Goal: Find specific page/section: Find specific page/section

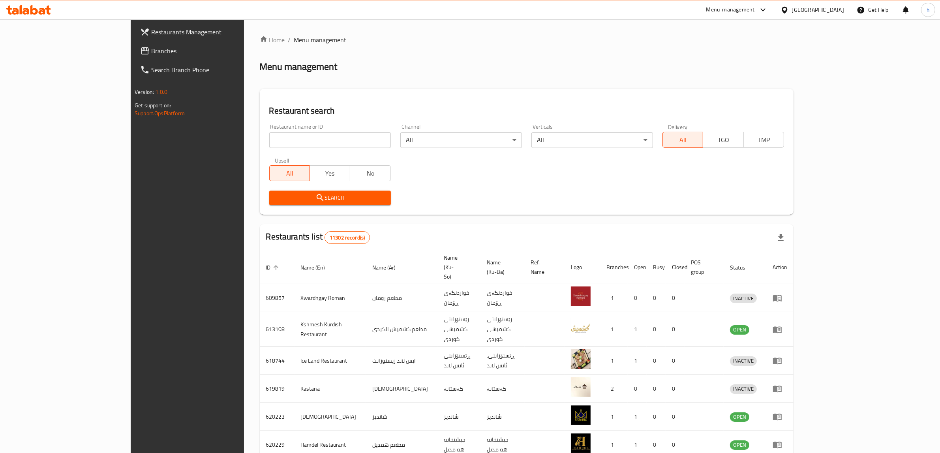
click at [151, 52] on span "Branches" at bounding box center [216, 50] width 130 height 9
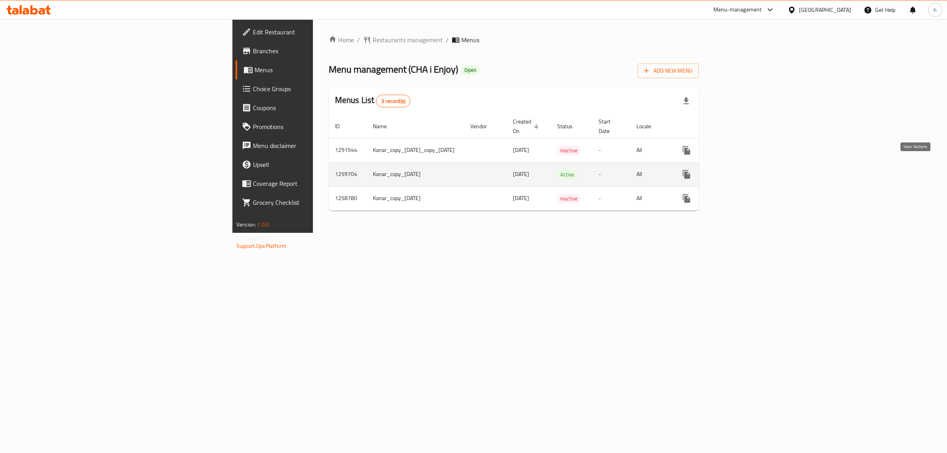
click at [753, 168] on link "enhanced table" at bounding box center [743, 174] width 19 height 19
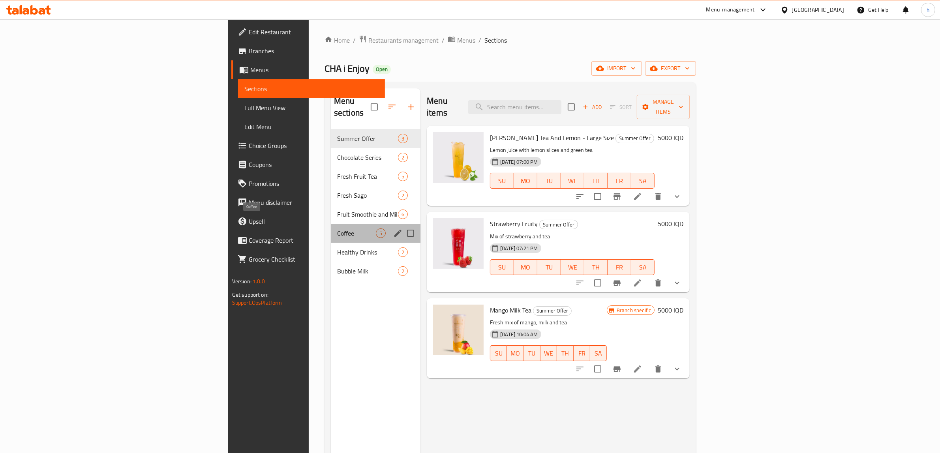
click at [337, 228] on span "Coffee" at bounding box center [356, 232] width 39 height 9
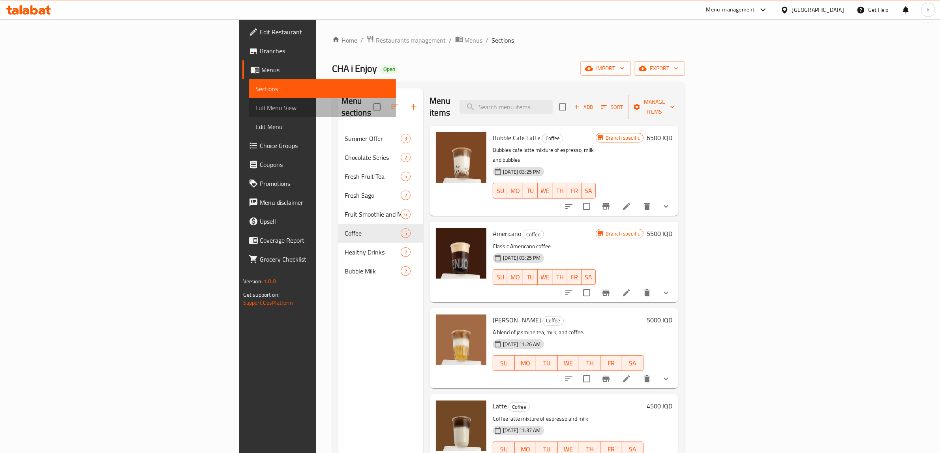
click at [255, 107] on span "Full Menu View" at bounding box center [322, 107] width 135 height 9
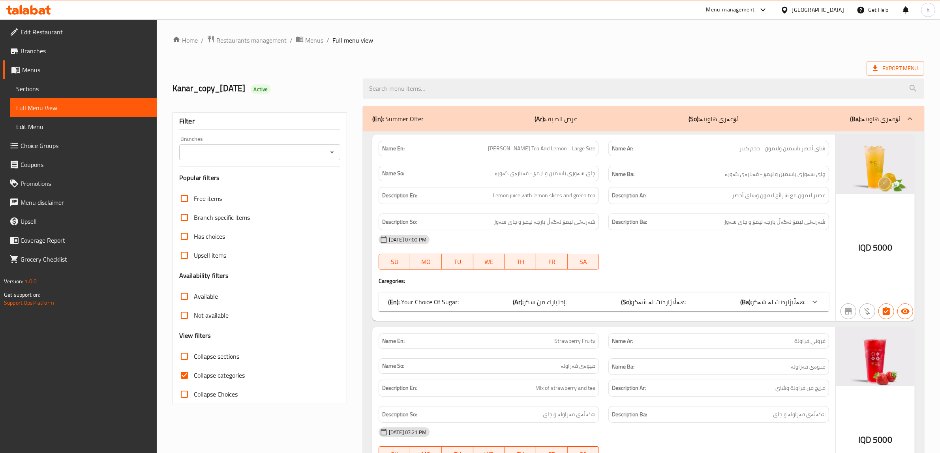
click at [187, 373] on input "Collapse categories" at bounding box center [184, 375] width 19 height 19
checkbox input "false"
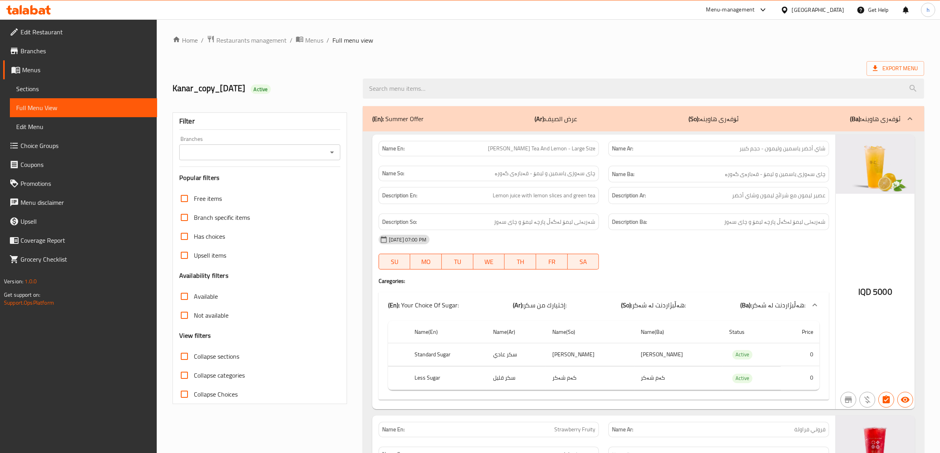
click at [332, 150] on icon "Open" at bounding box center [331, 152] width 9 height 9
click at [330, 149] on icon "Open" at bounding box center [331, 152] width 9 height 9
click at [32, 55] on span "Branches" at bounding box center [86, 50] width 130 height 9
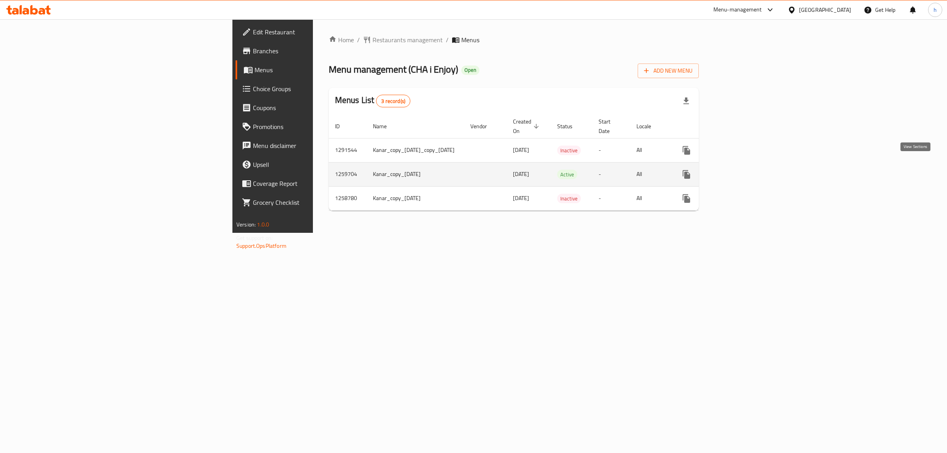
click at [748, 170] on icon "enhanced table" at bounding box center [743, 174] width 9 height 9
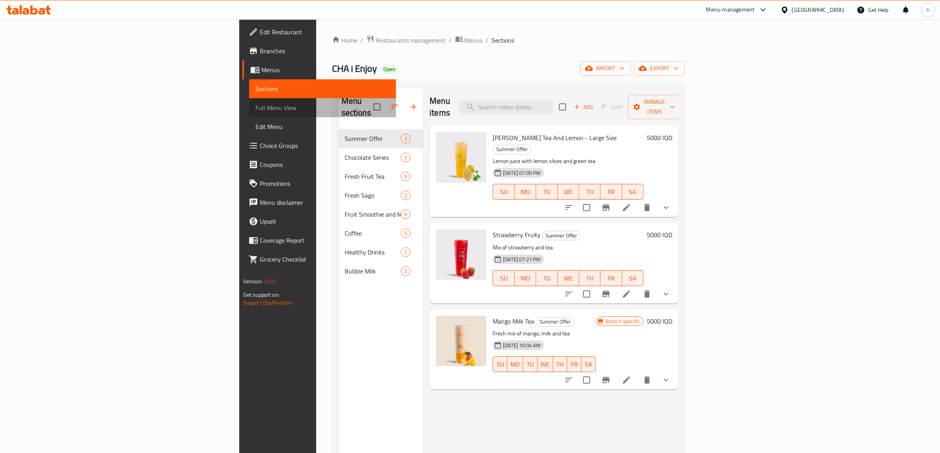
click at [255, 107] on span "Full Menu View" at bounding box center [322, 107] width 135 height 9
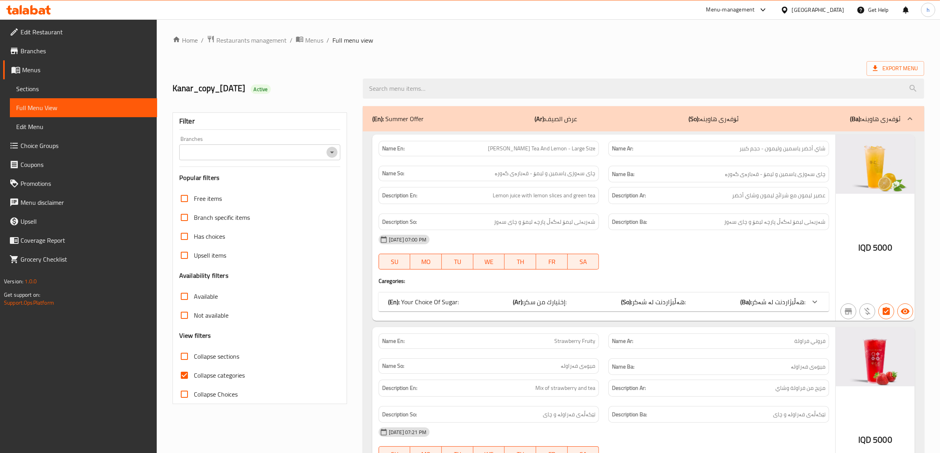
click at [334, 155] on icon "Open" at bounding box center [331, 152] width 9 height 9
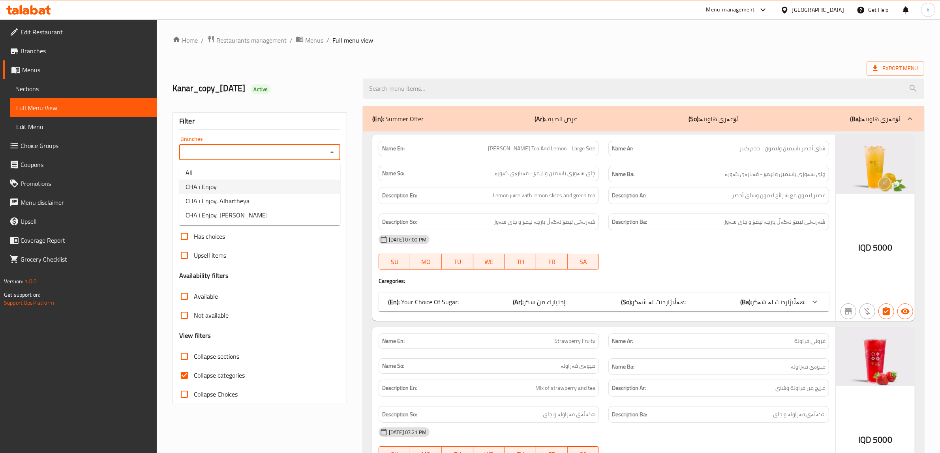
click at [188, 191] on span "CHA i Enjoy" at bounding box center [200, 186] width 31 height 9
type input "CHA i Enjoy"
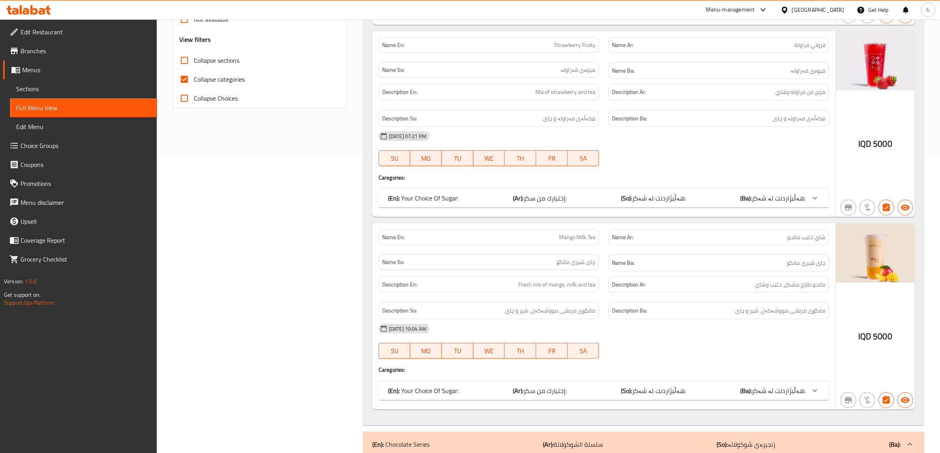
scroll to position [148, 0]
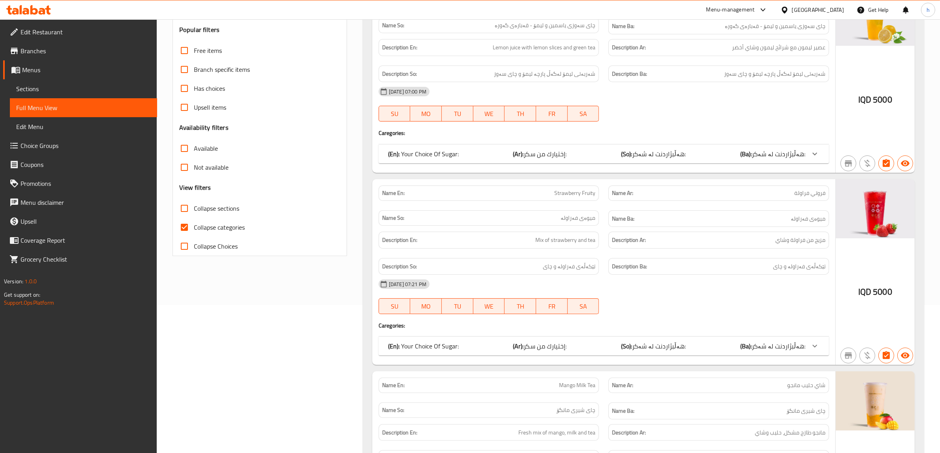
click at [192, 230] on input "Collapse categories" at bounding box center [184, 227] width 19 height 19
checkbox input "false"
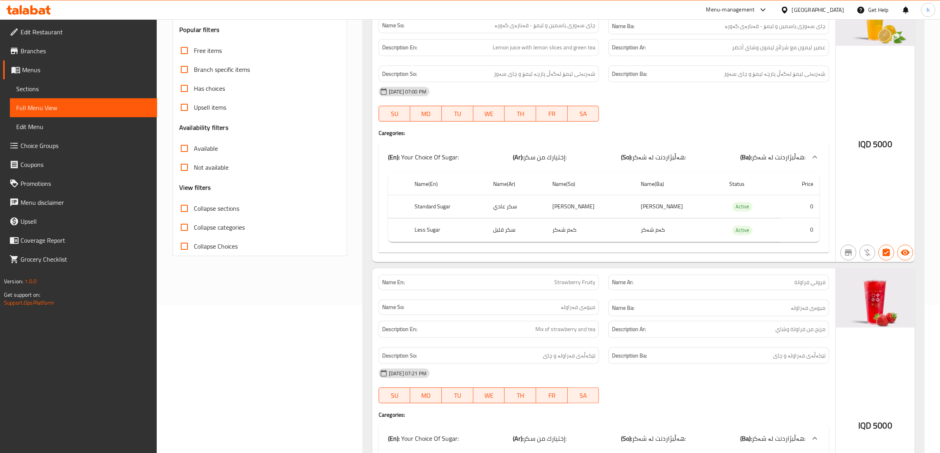
click at [186, 214] on input "Collapse sections" at bounding box center [184, 208] width 19 height 19
checkbox input "true"
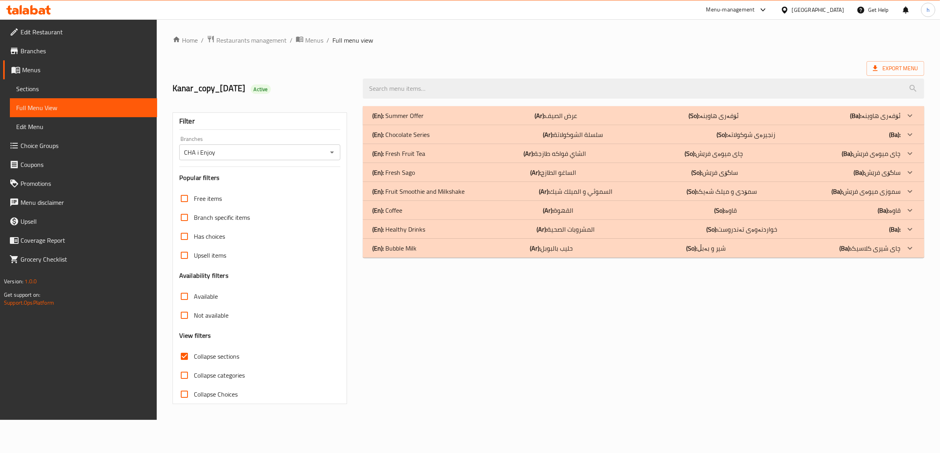
scroll to position [0, 0]
click at [417, 120] on div "(En): Coffee (Ar): القهوة (So): قاوە (Ba): قاوە" at bounding box center [641, 115] width 533 height 9
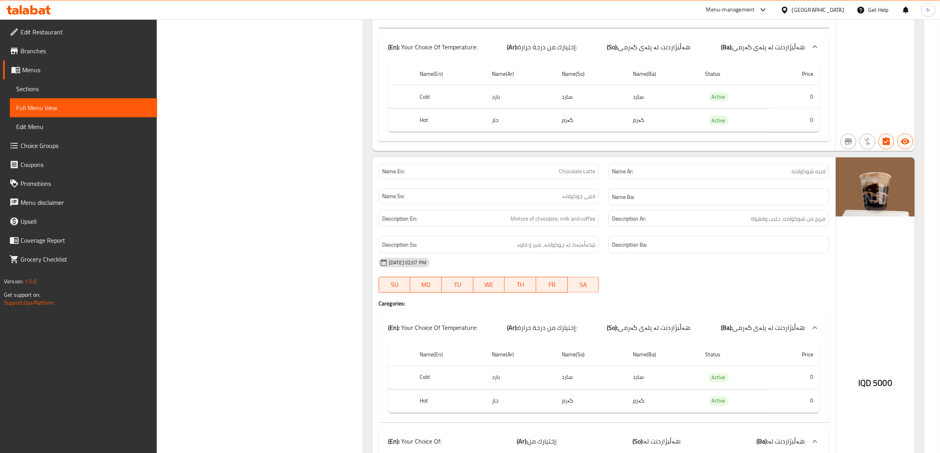
scroll to position [1628, 0]
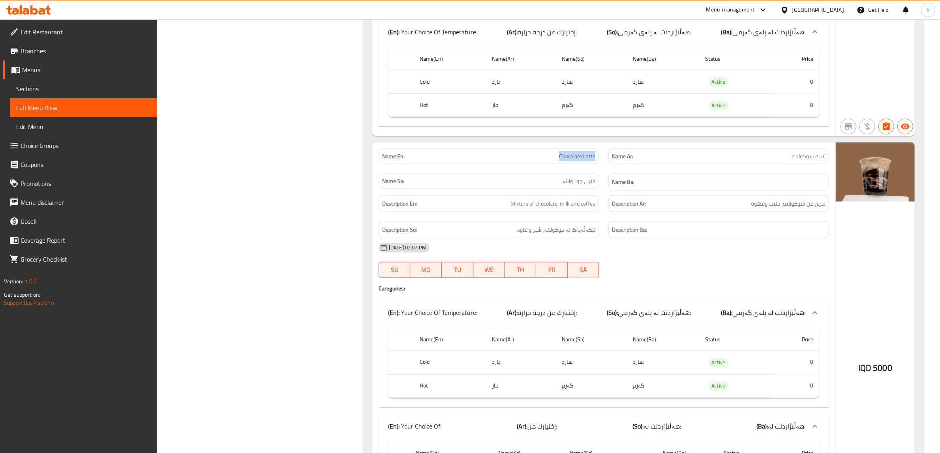
drag, startPoint x: 559, startPoint y: 165, endPoint x: 598, endPoint y: 165, distance: 39.5
click at [598, 164] on div "Name En: Chocolate Latte" at bounding box center [488, 156] width 221 height 15
copy span "Chocolate Latte"
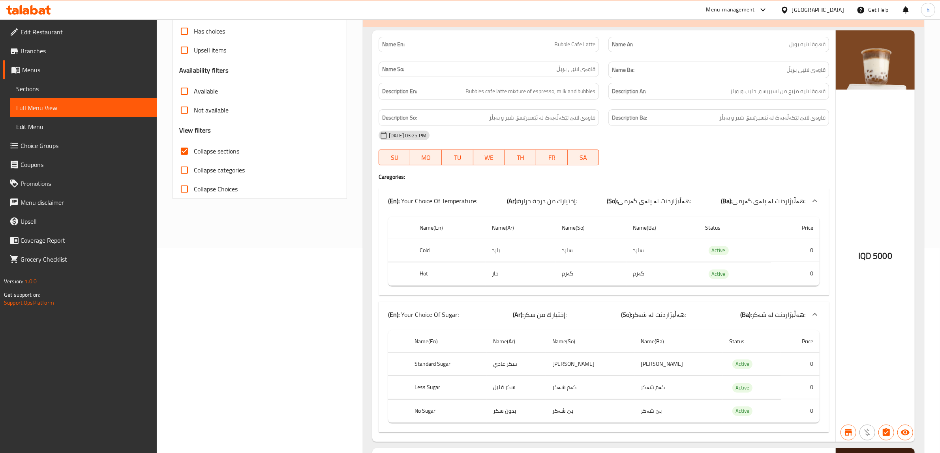
scroll to position [41, 0]
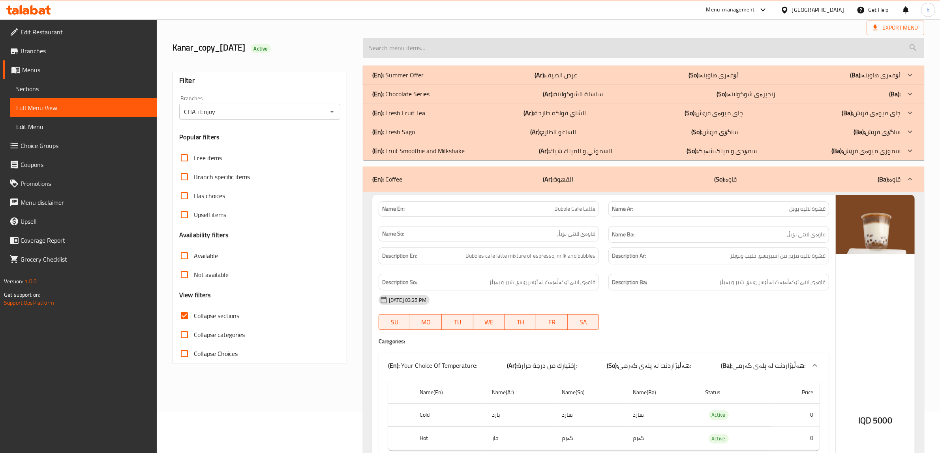
click at [636, 52] on input "search" at bounding box center [643, 48] width 561 height 20
paste input "Chocolate Latte"
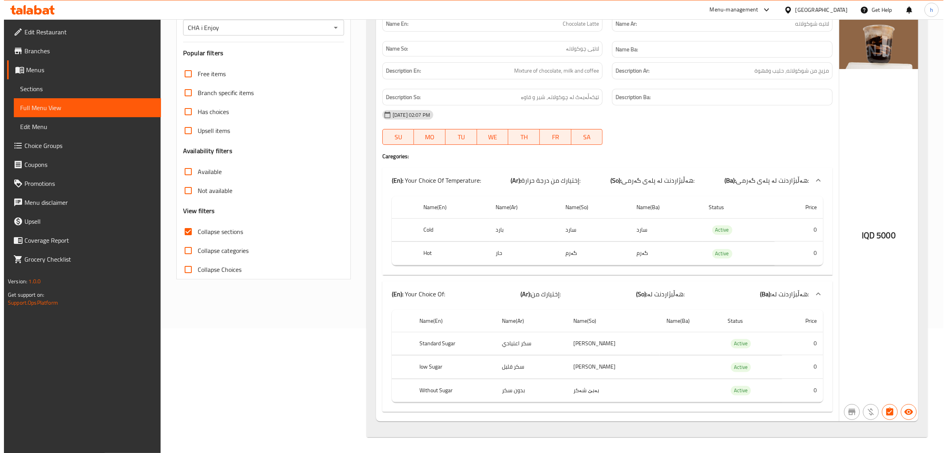
scroll to position [0, 0]
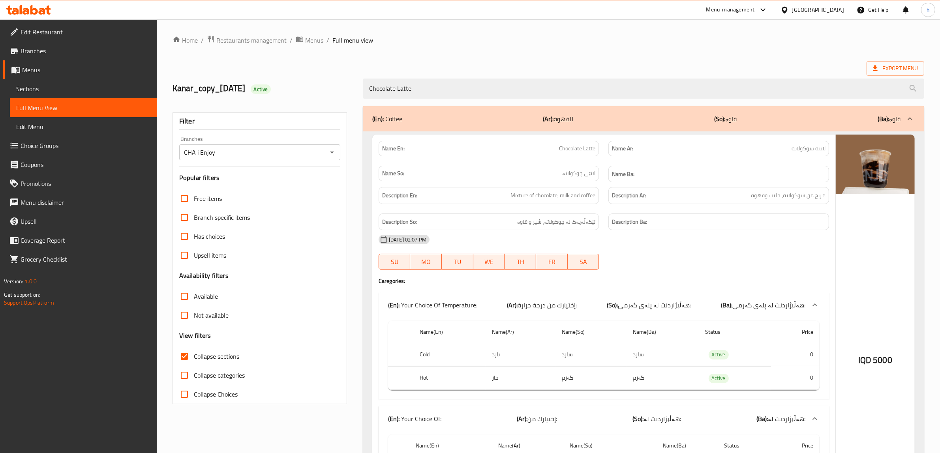
type input "Chocolate Latte"
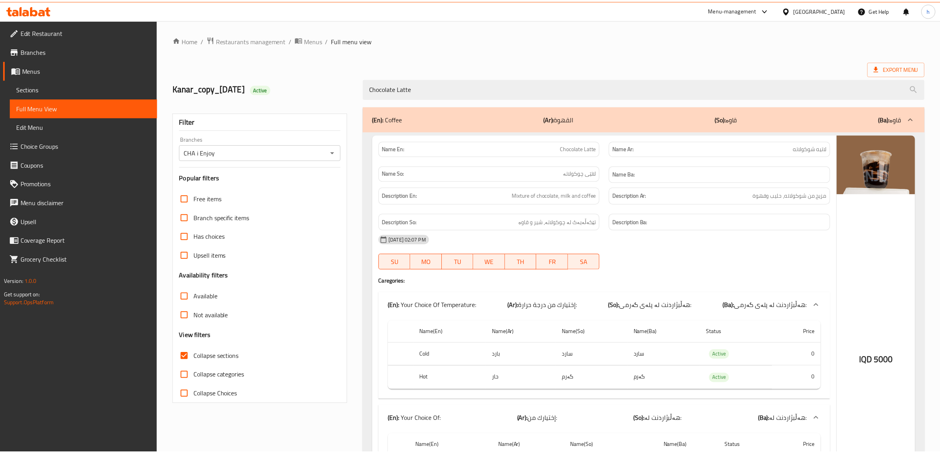
scroll to position [127, 0]
